Goal: Use online tool/utility: Utilize a website feature to perform a specific function

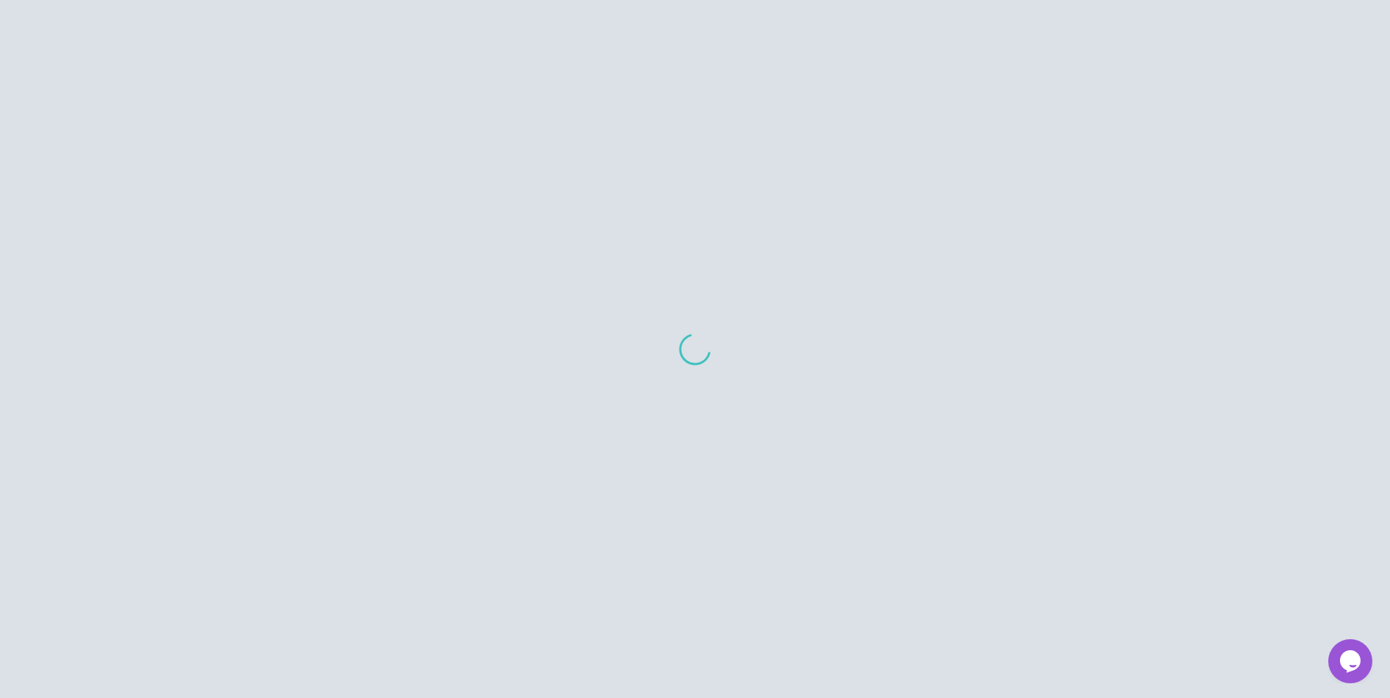
scroll to position [15, 0]
drag, startPoint x: 505, startPoint y: 122, endPoint x: 503, endPoint y: 107, distance: 15.6
click at [503, 115] on div at bounding box center [695, 349] width 1390 height 698
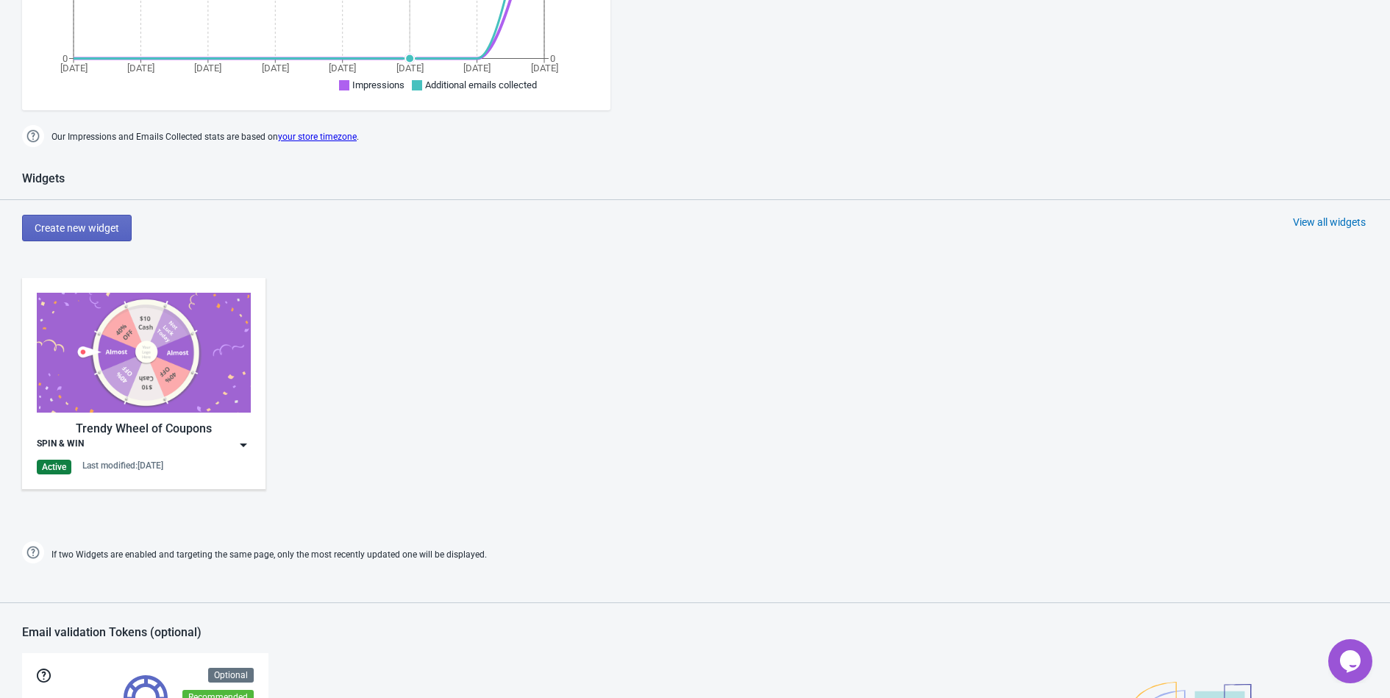
scroll to position [476, 0]
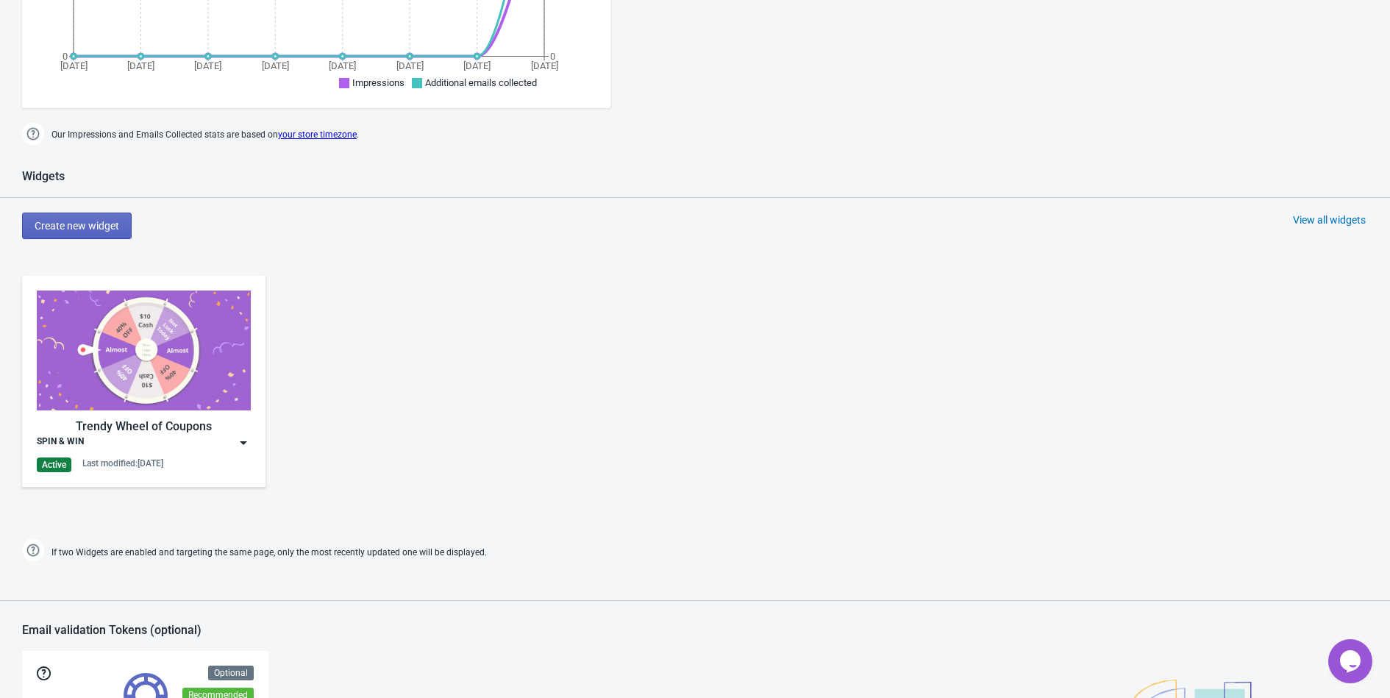
click at [240, 444] on img at bounding box center [243, 442] width 15 height 15
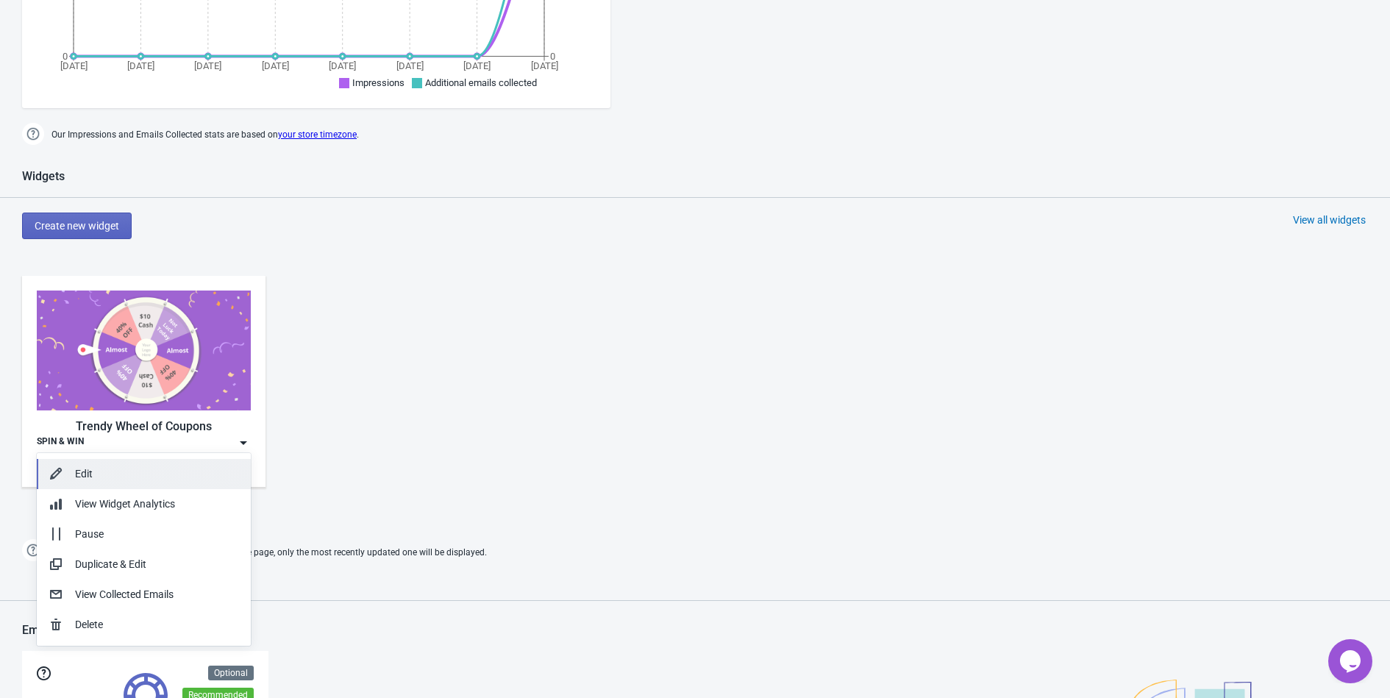
click at [135, 474] on div "Edit" at bounding box center [157, 473] width 164 height 15
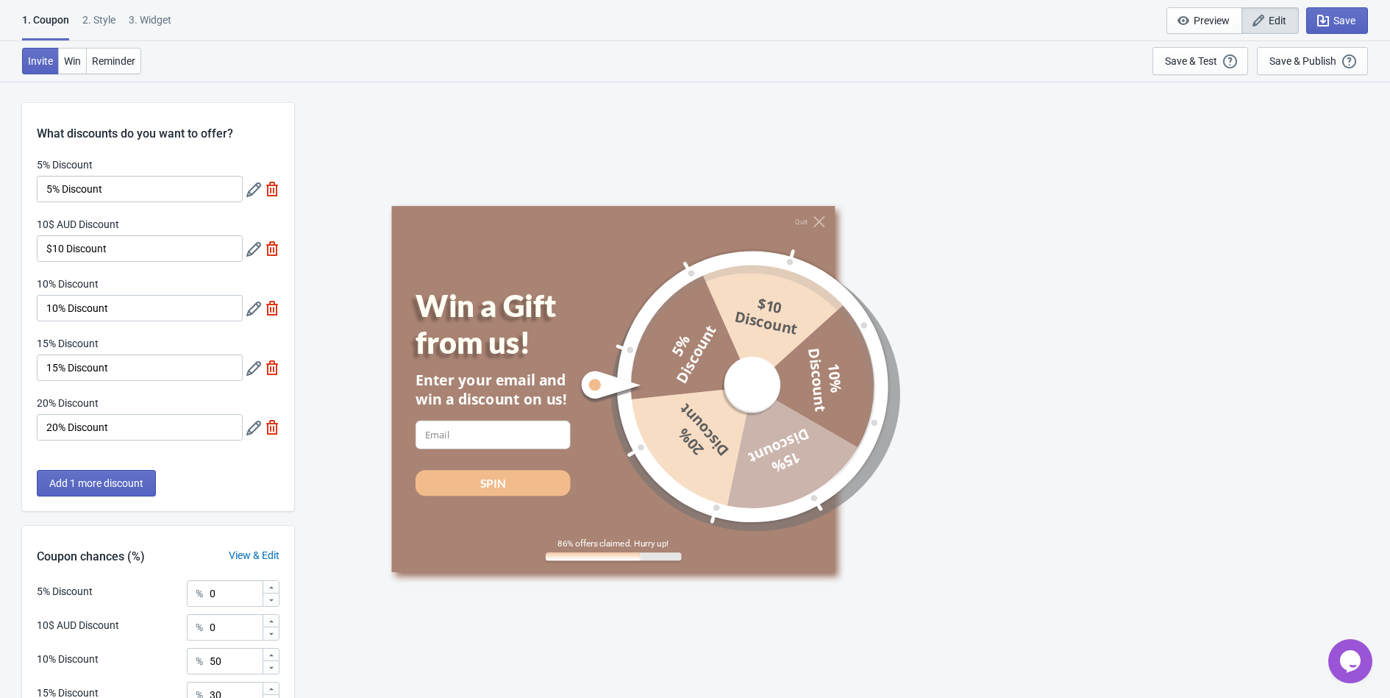
scroll to position [179, 0]
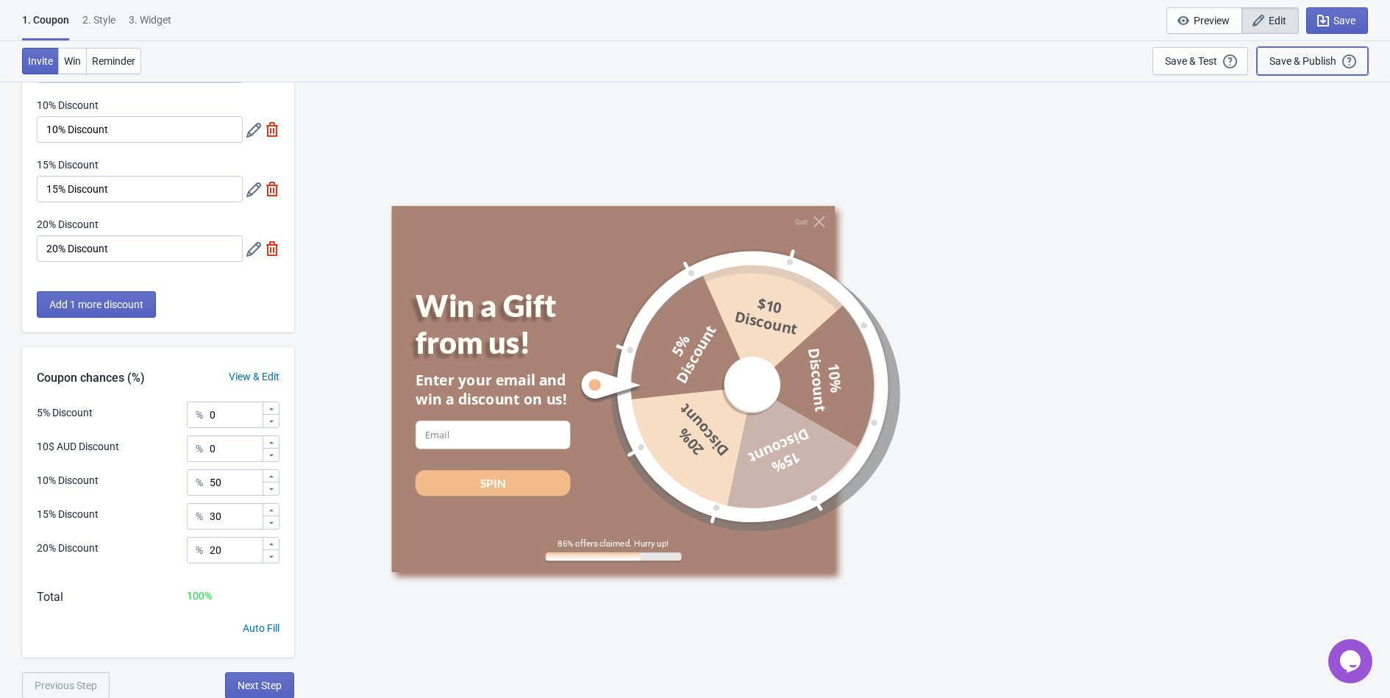
click at [1301, 49] on button "Save & Publish This option will save your Widget so that it will be visible to …" at bounding box center [1311, 61] width 111 height 28
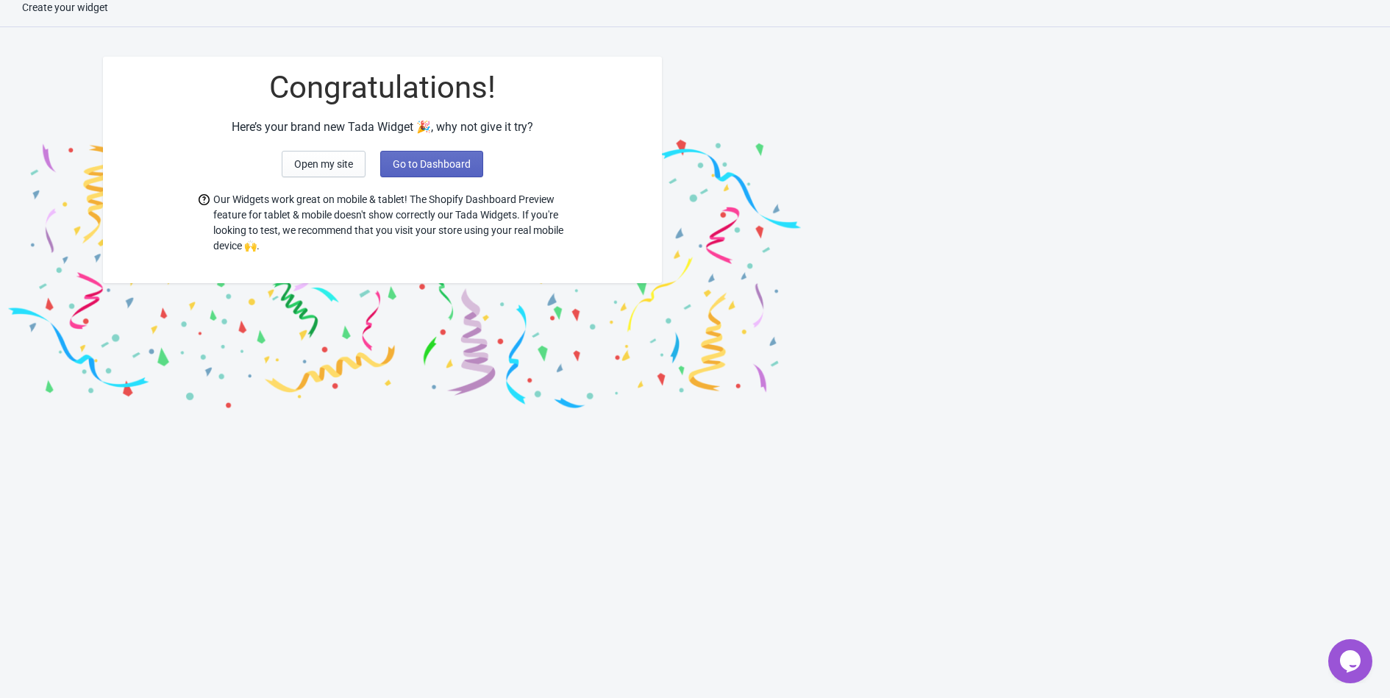
scroll to position [15, 0]
